Goal: Task Accomplishment & Management: Manage account settings

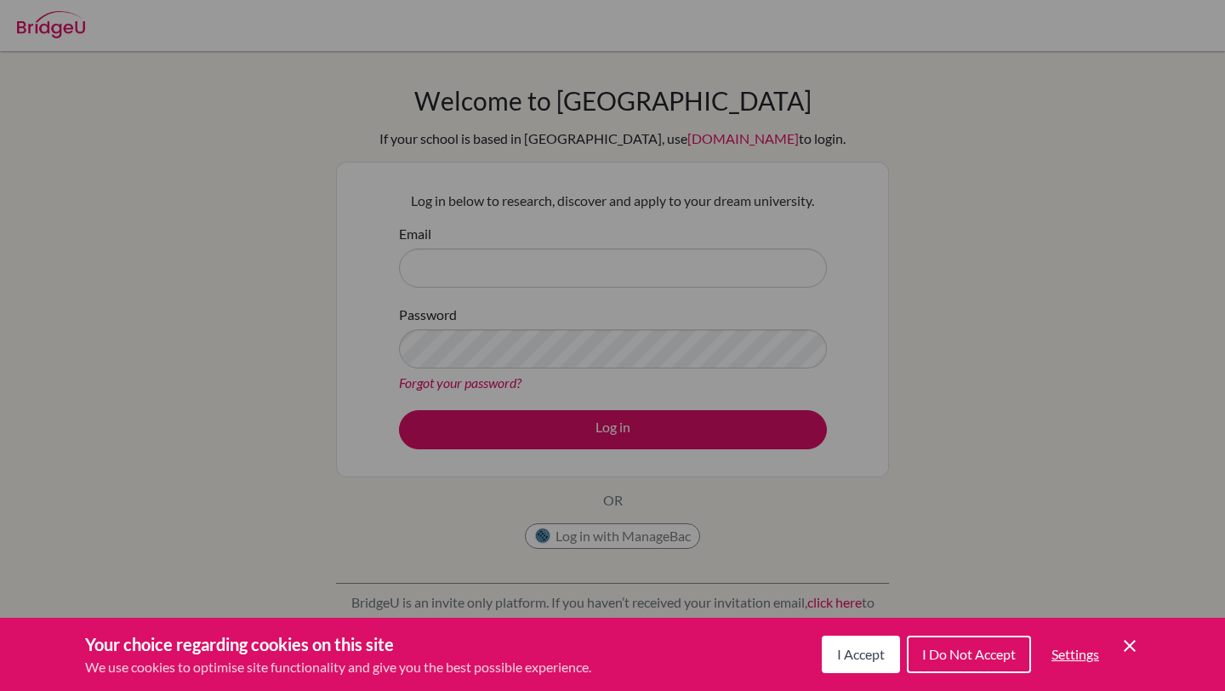
click at [1125, 648] on icon "Cookie Control Close Icon" at bounding box center [1130, 646] width 20 height 20
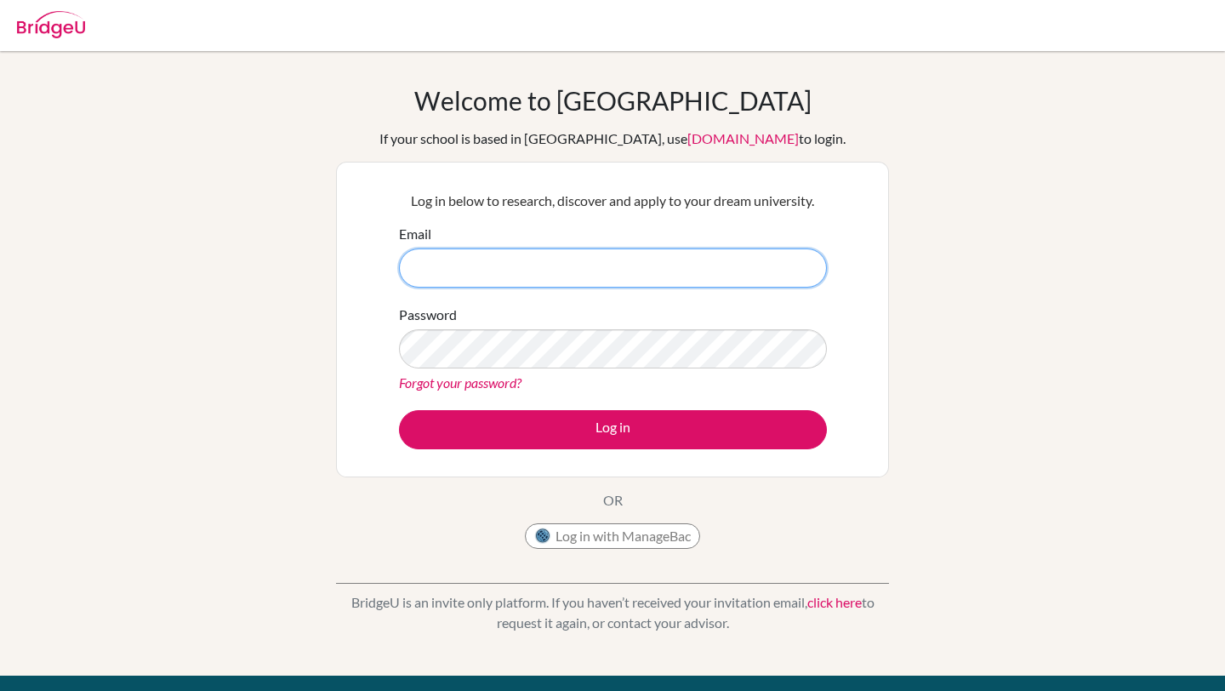
click at [649, 271] on input "Email" at bounding box center [613, 267] width 428 height 39
type input "ajjavines@mischool.edu.ph"
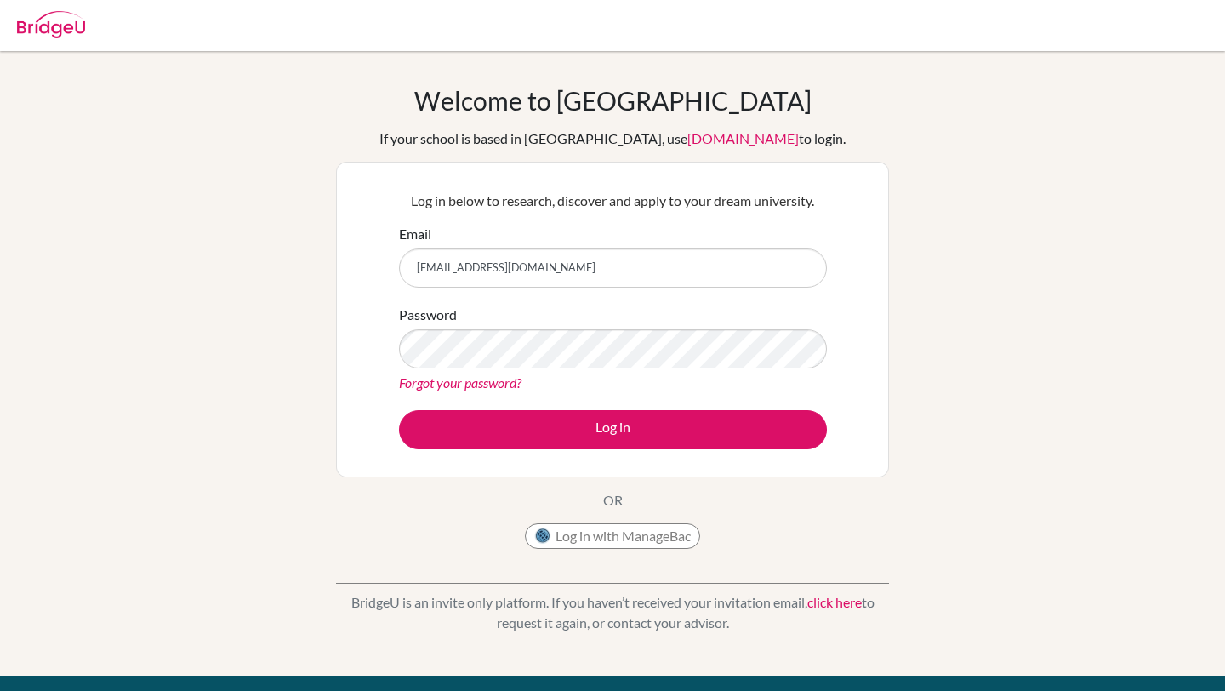
click at [458, 386] on link "Forgot your password?" at bounding box center [460, 382] width 123 height 16
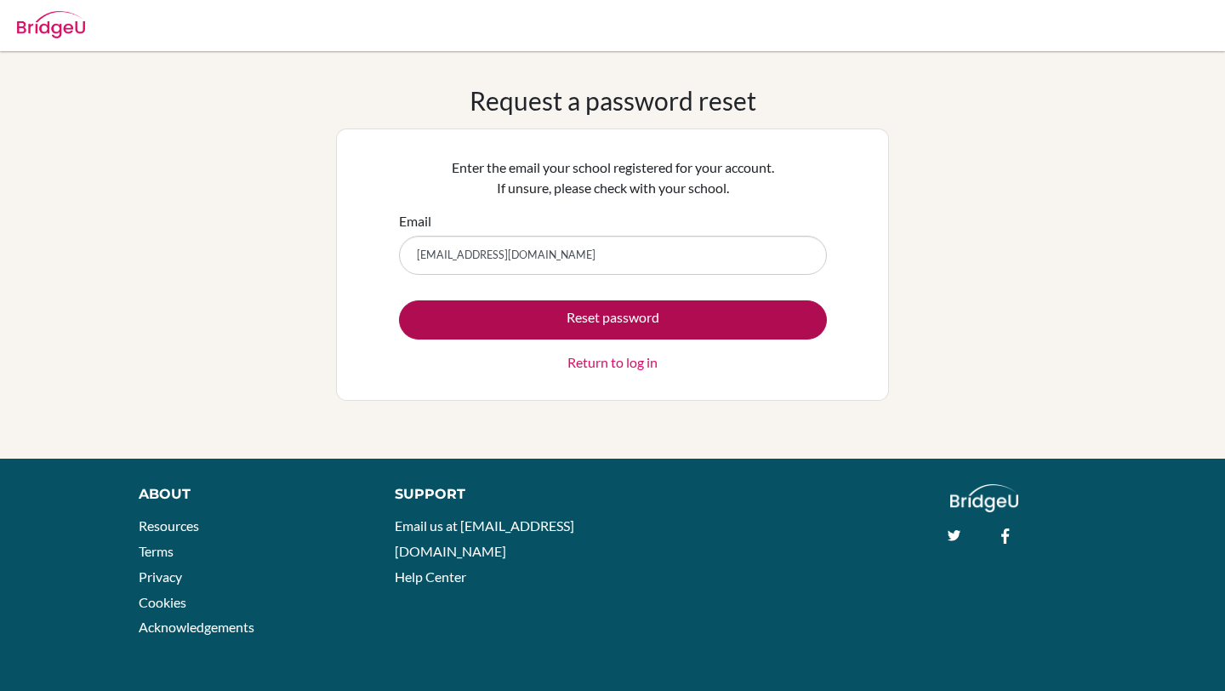
type input "[EMAIL_ADDRESS][DOMAIN_NAME]"
click at [556, 317] on button "Reset password" at bounding box center [613, 319] width 428 height 39
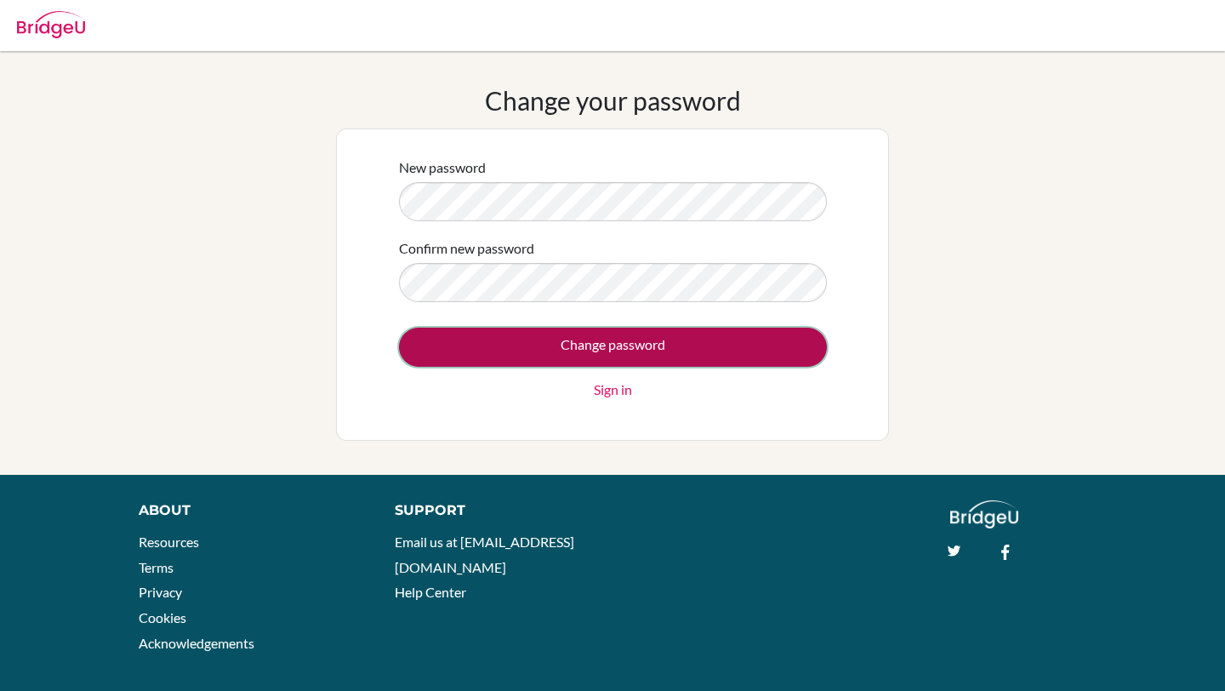
click at [522, 343] on input "Change password" at bounding box center [613, 347] width 428 height 39
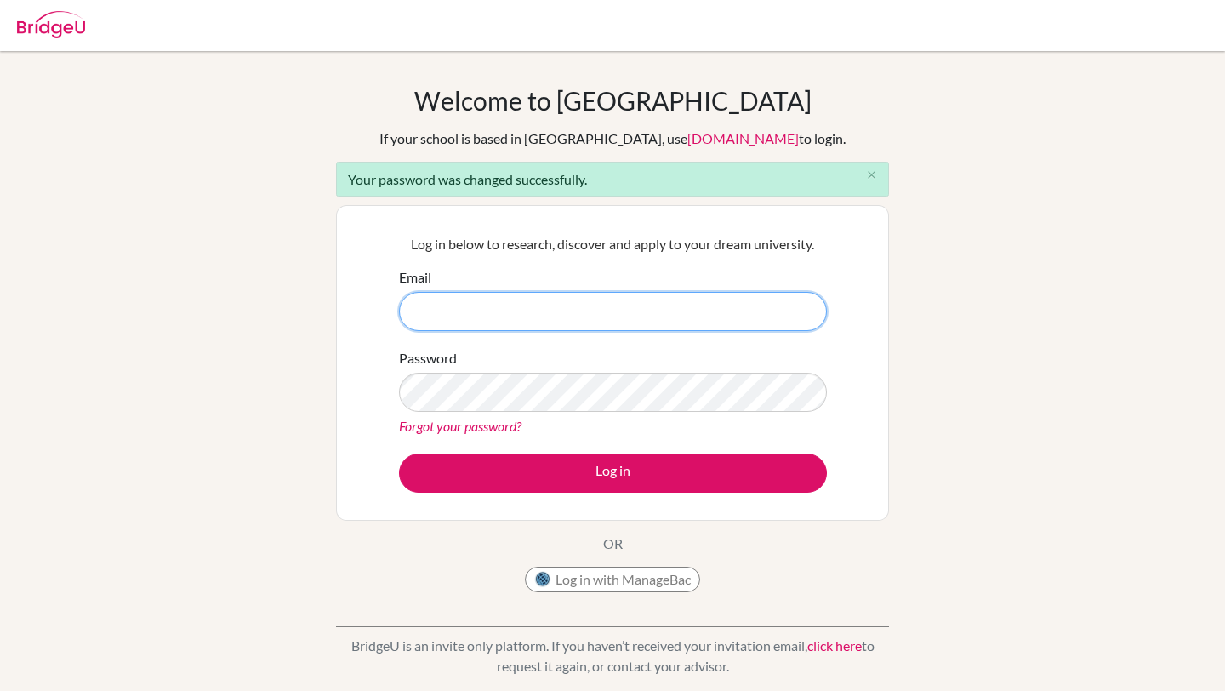
type input "ajjavines@mischool.edu.ph"
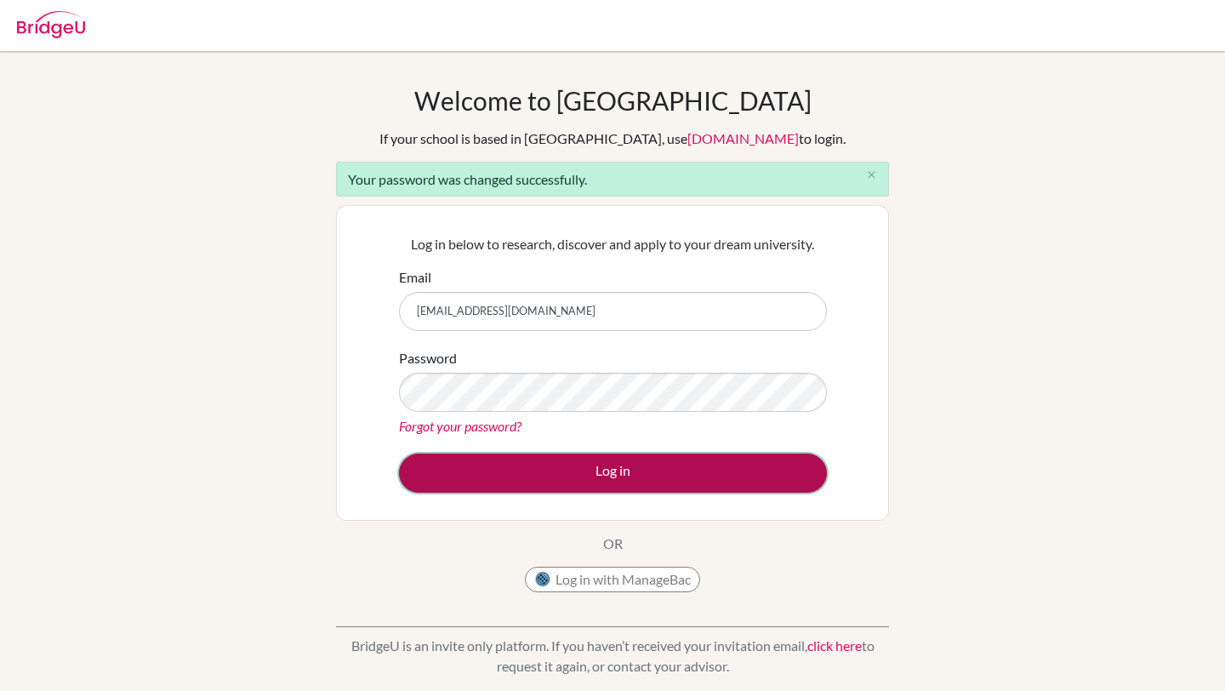
click at [423, 473] on button "Log in" at bounding box center [613, 473] width 428 height 39
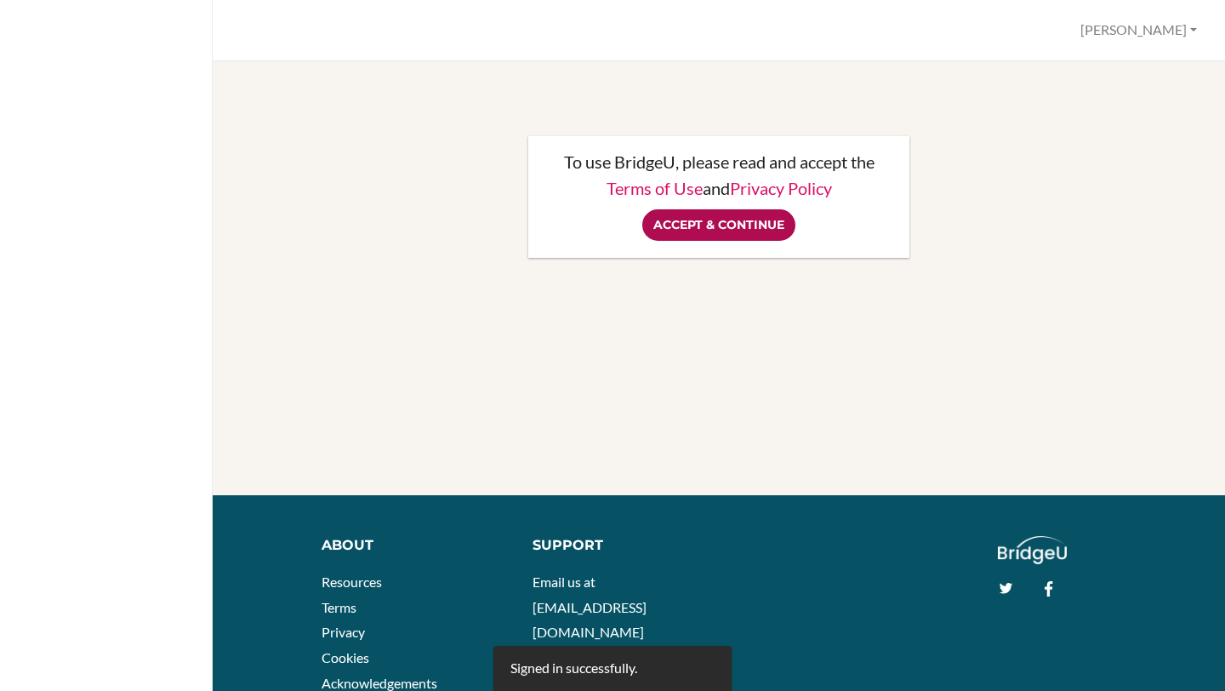
click at [690, 221] on input "Accept & Continue" at bounding box center [719, 224] width 153 height 31
